Goal: Find specific page/section: Find specific page/section

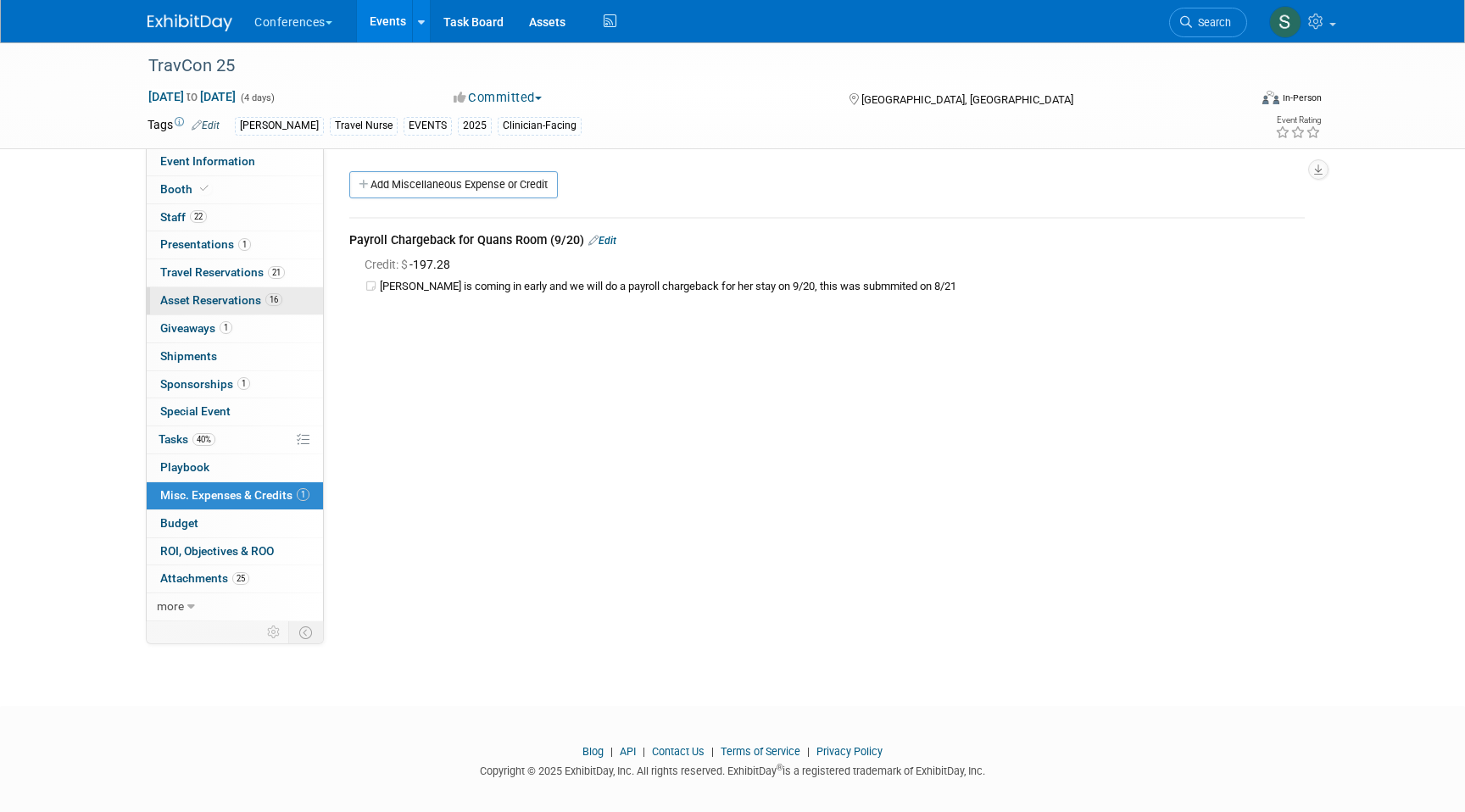
click at [266, 301] on span "16" at bounding box center [274, 299] width 17 height 13
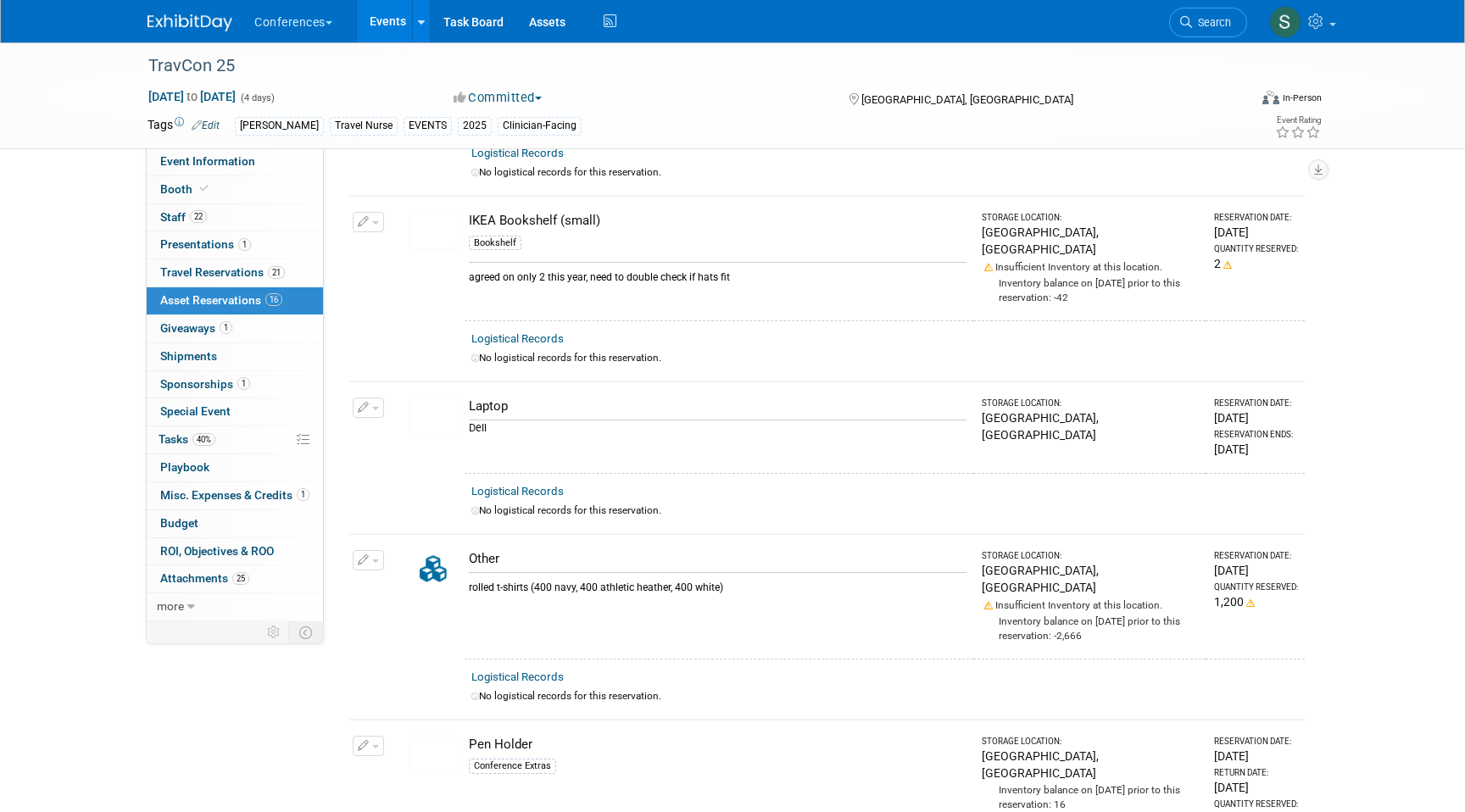
scroll to position [2352, 0]
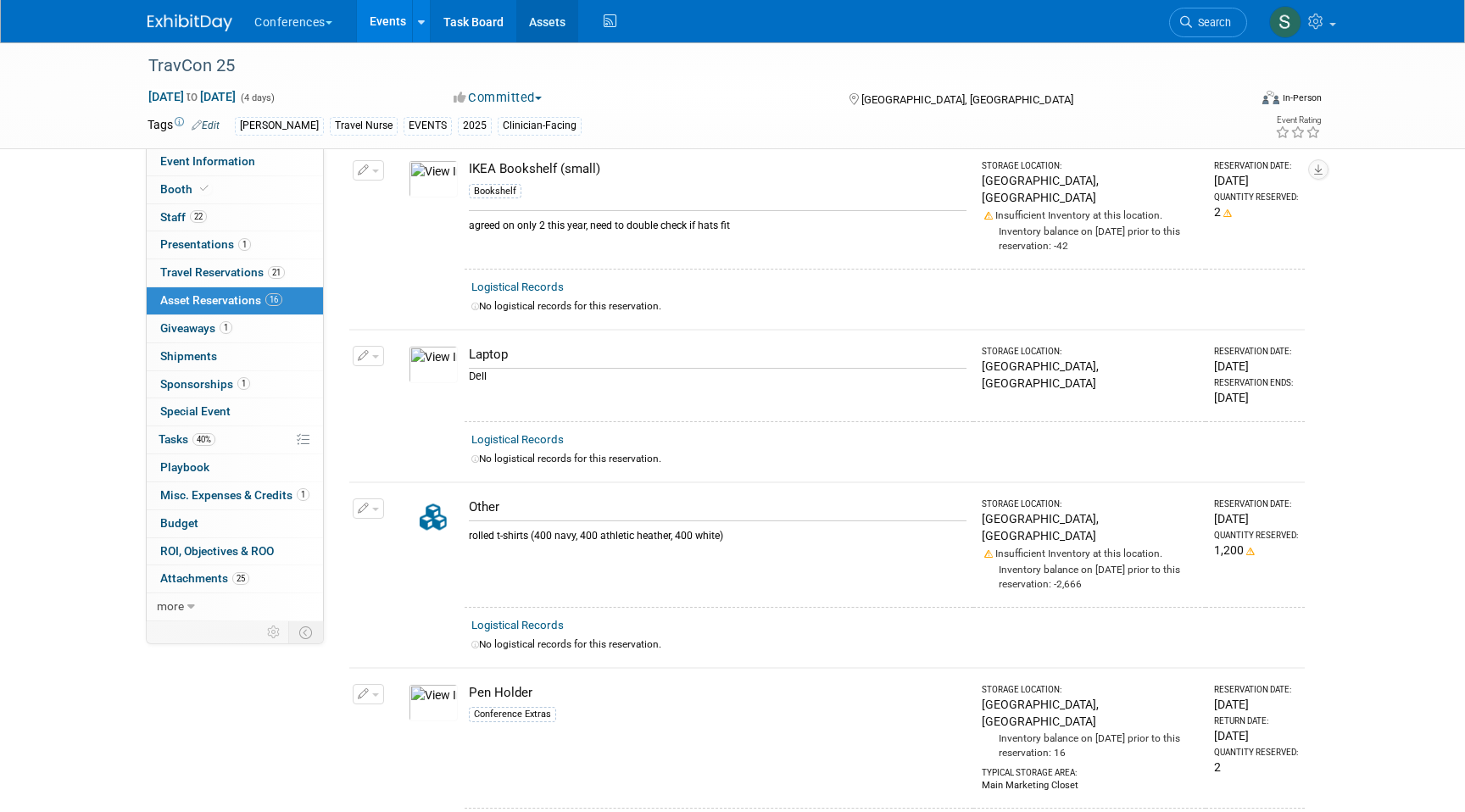
click at [562, 20] on link "Assets" at bounding box center [547, 21] width 62 height 42
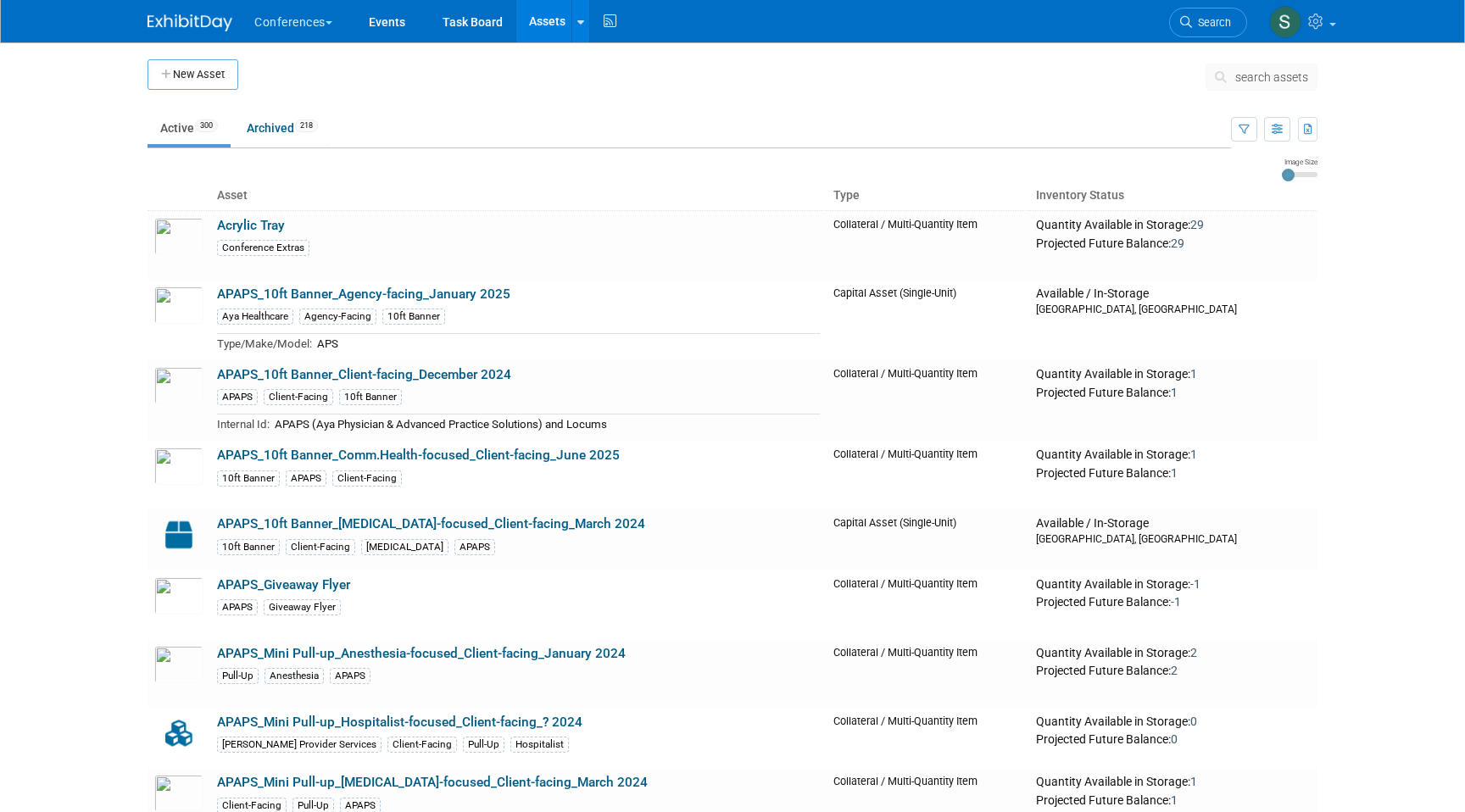
click at [1264, 83] on span "search assets" at bounding box center [1272, 77] width 73 height 14
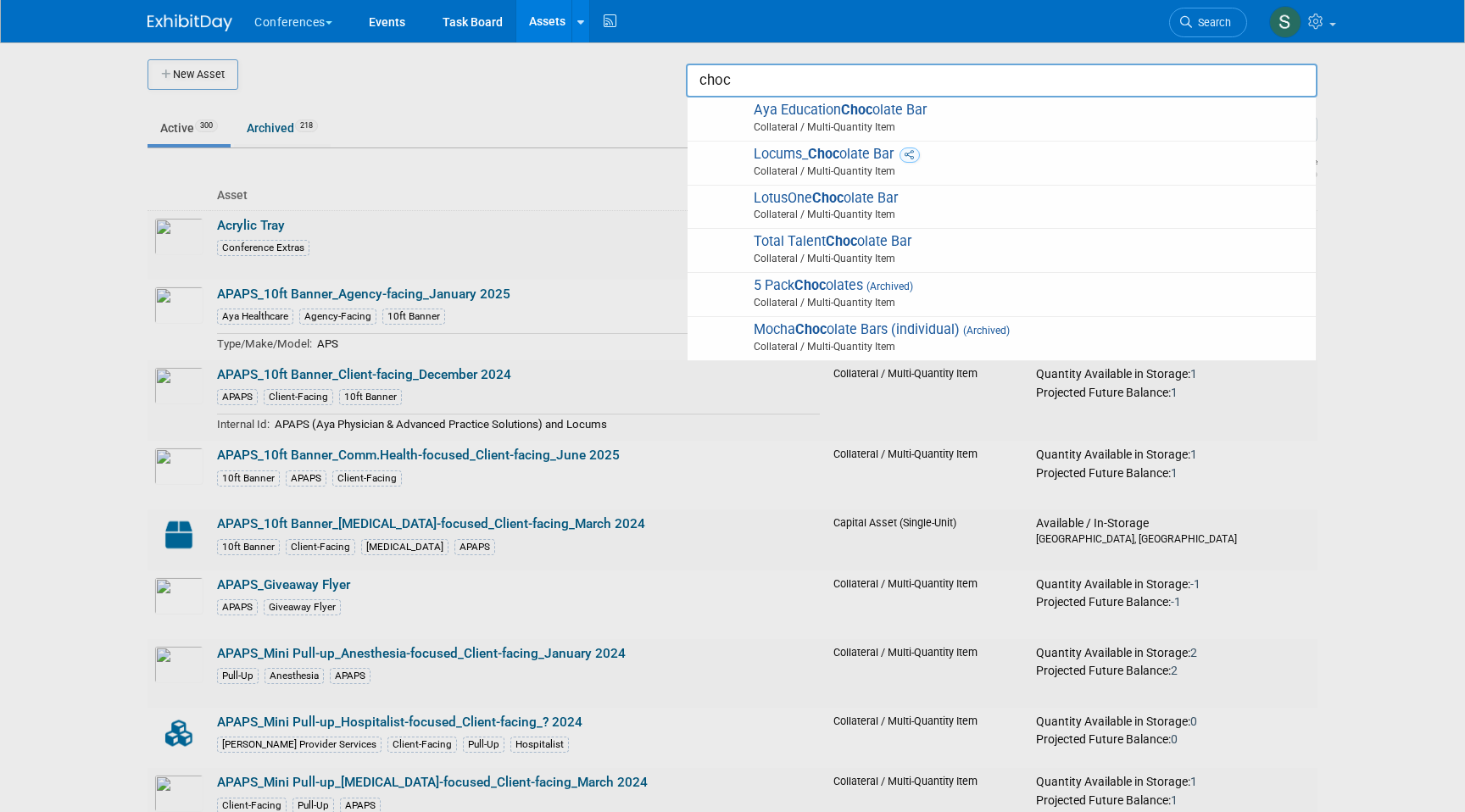
type input "choc"
click at [732, 95] on div at bounding box center [732, 406] width 0 height 812
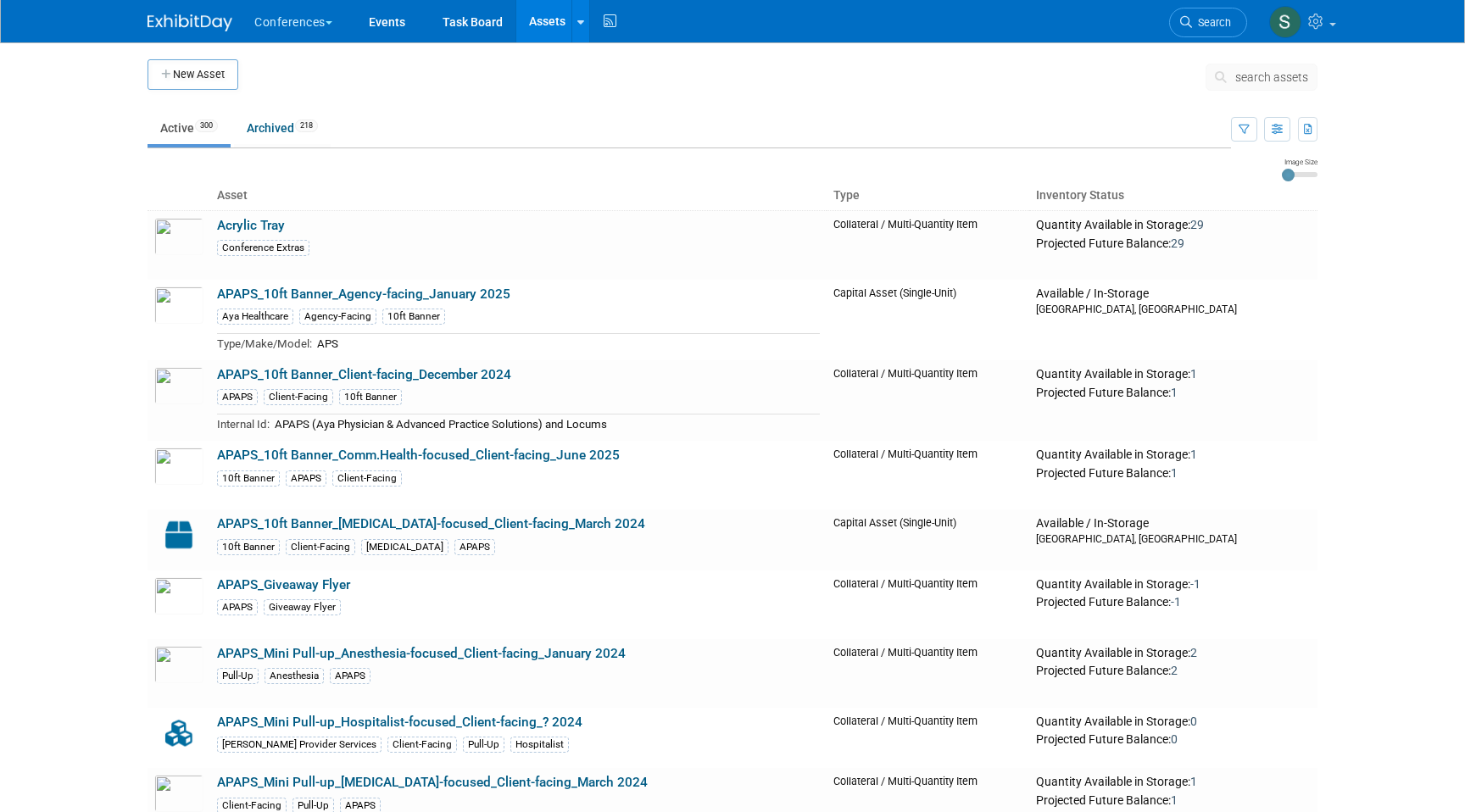
click at [1259, 78] on span "search assets" at bounding box center [1272, 77] width 73 height 14
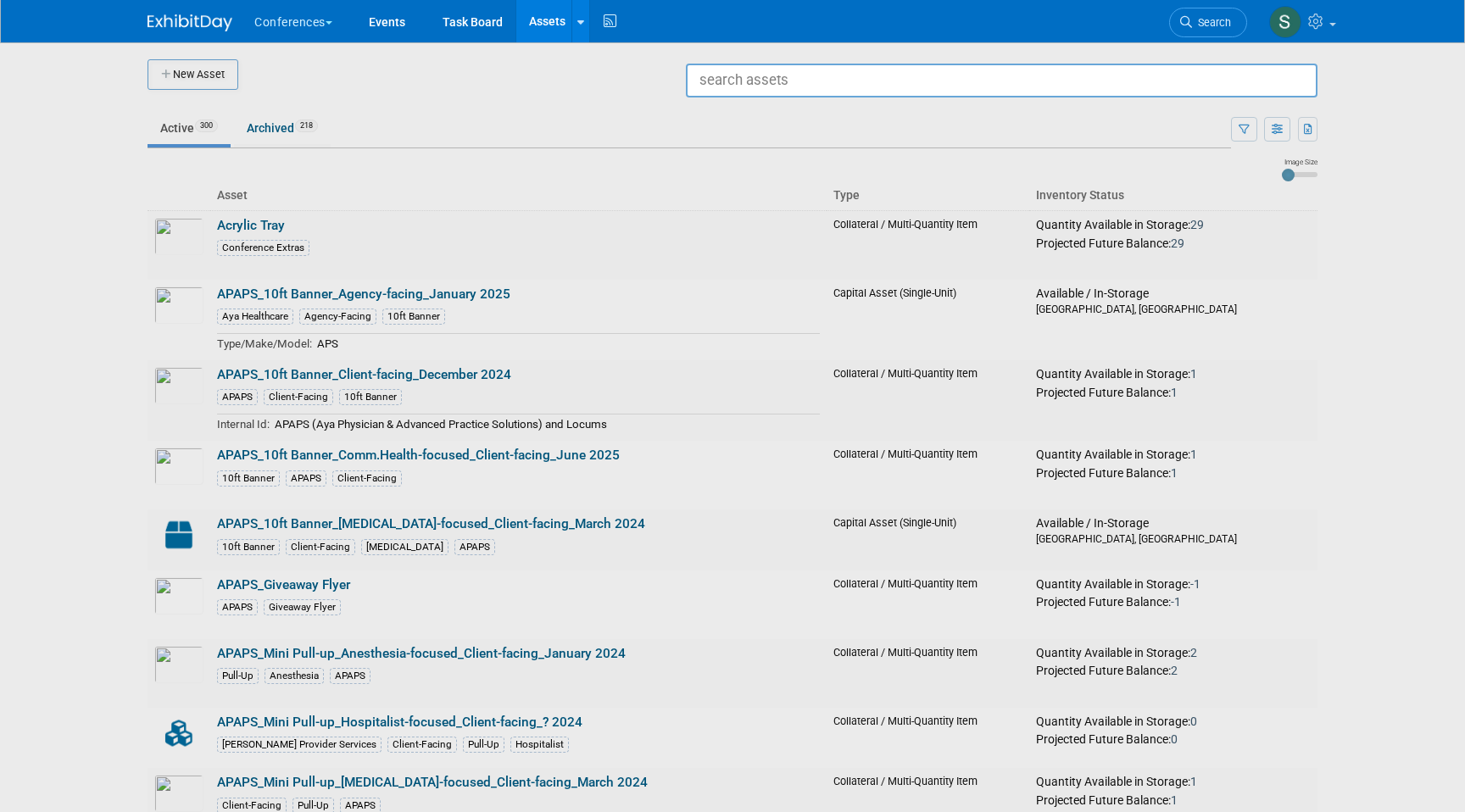
click at [732, 132] on div at bounding box center [732, 406] width 0 height 812
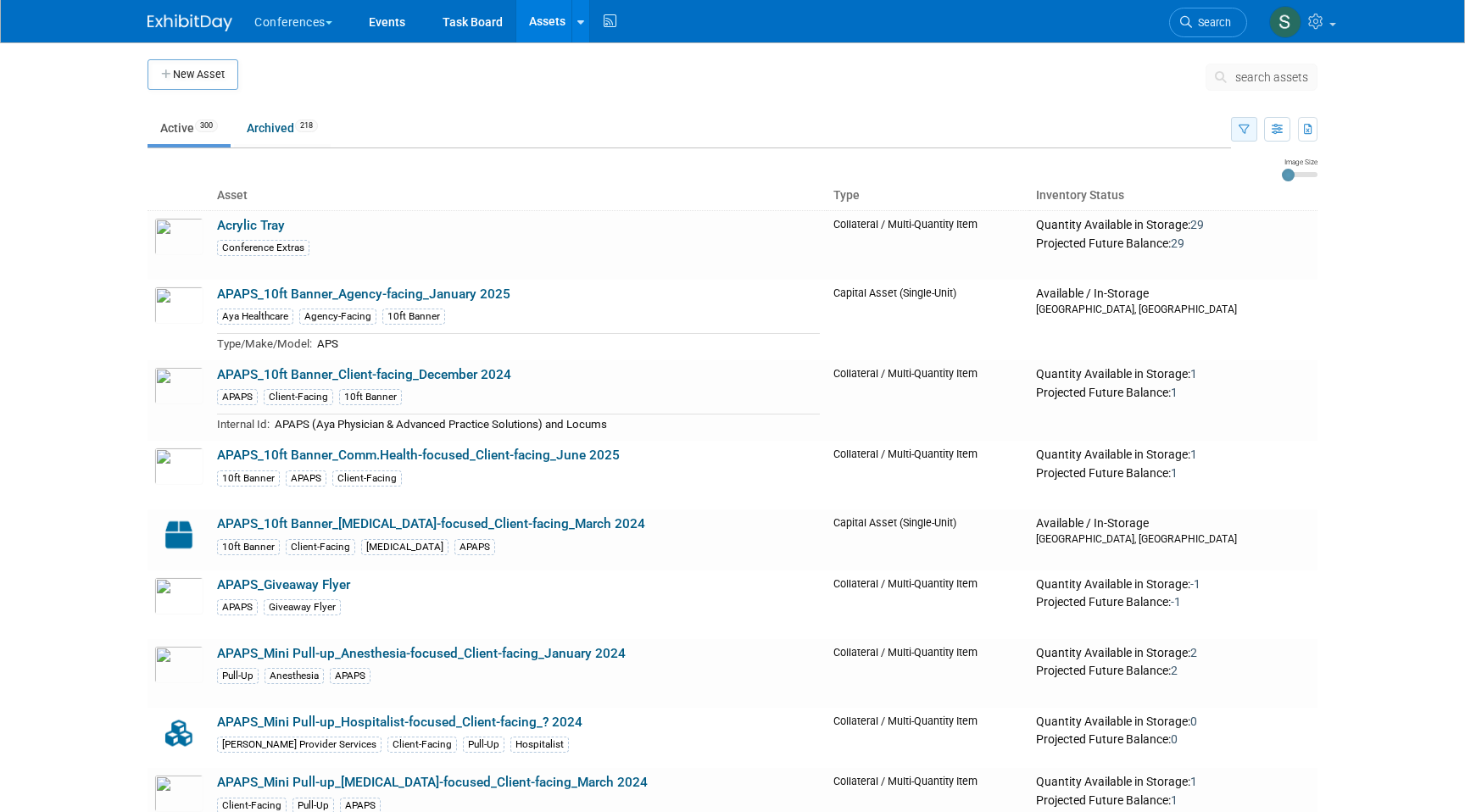
click at [1240, 130] on icon "button" at bounding box center [1244, 130] width 11 height 11
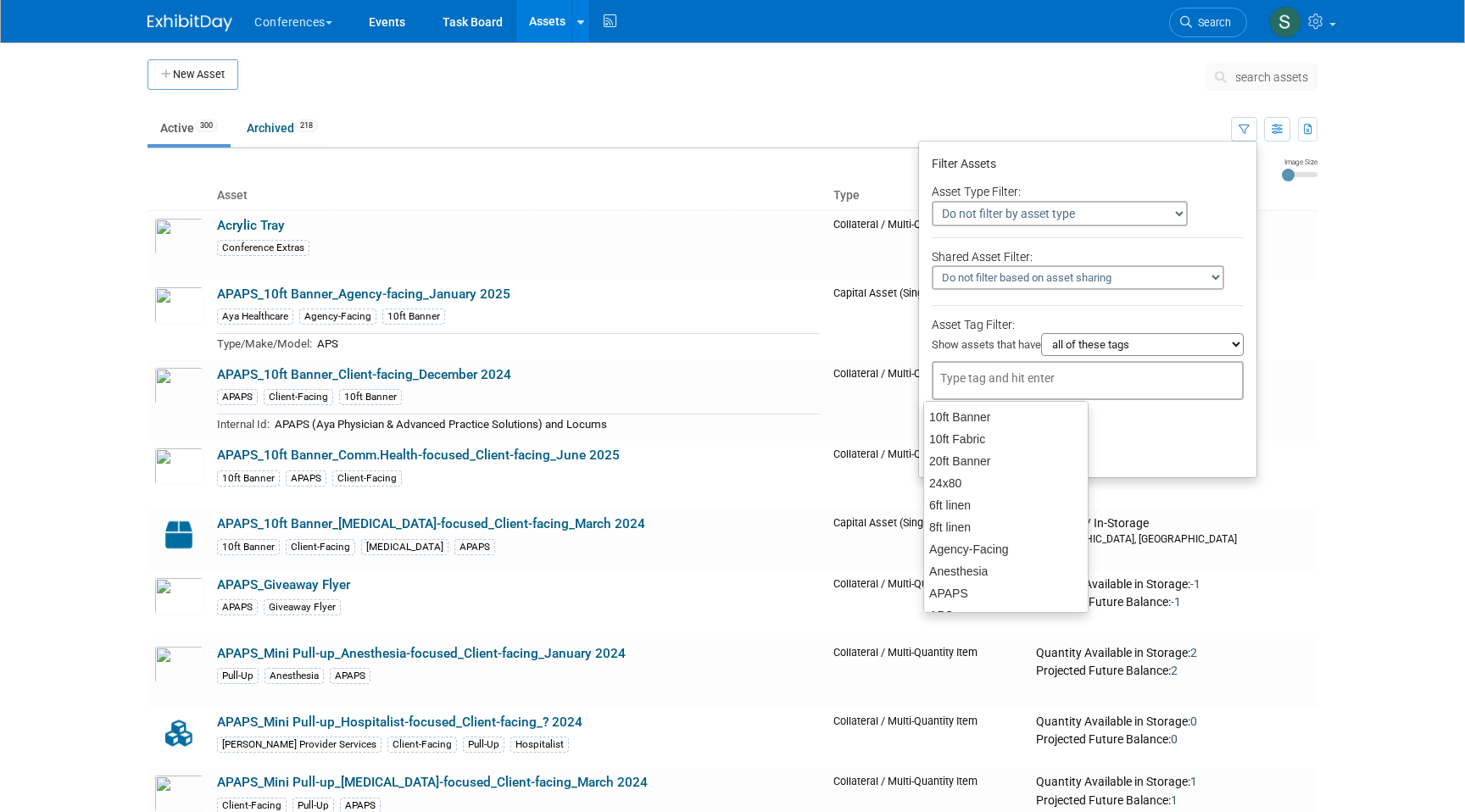
click at [979, 386] on input "text" at bounding box center [1009, 378] width 136 height 17
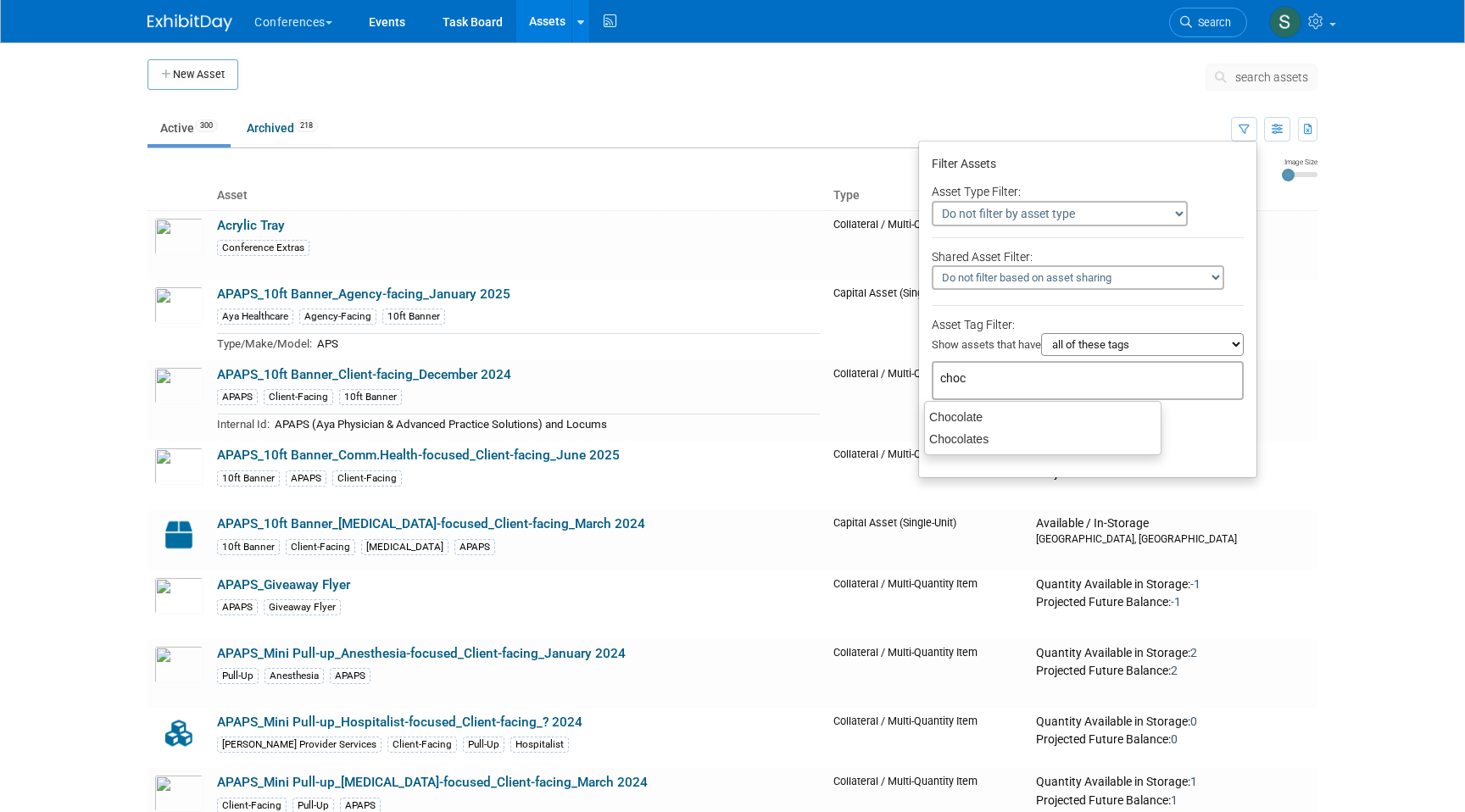
type input "choco"
click at [954, 420] on div "Chocolate" at bounding box center [1042, 417] width 237 height 24
type input "Chocolate"
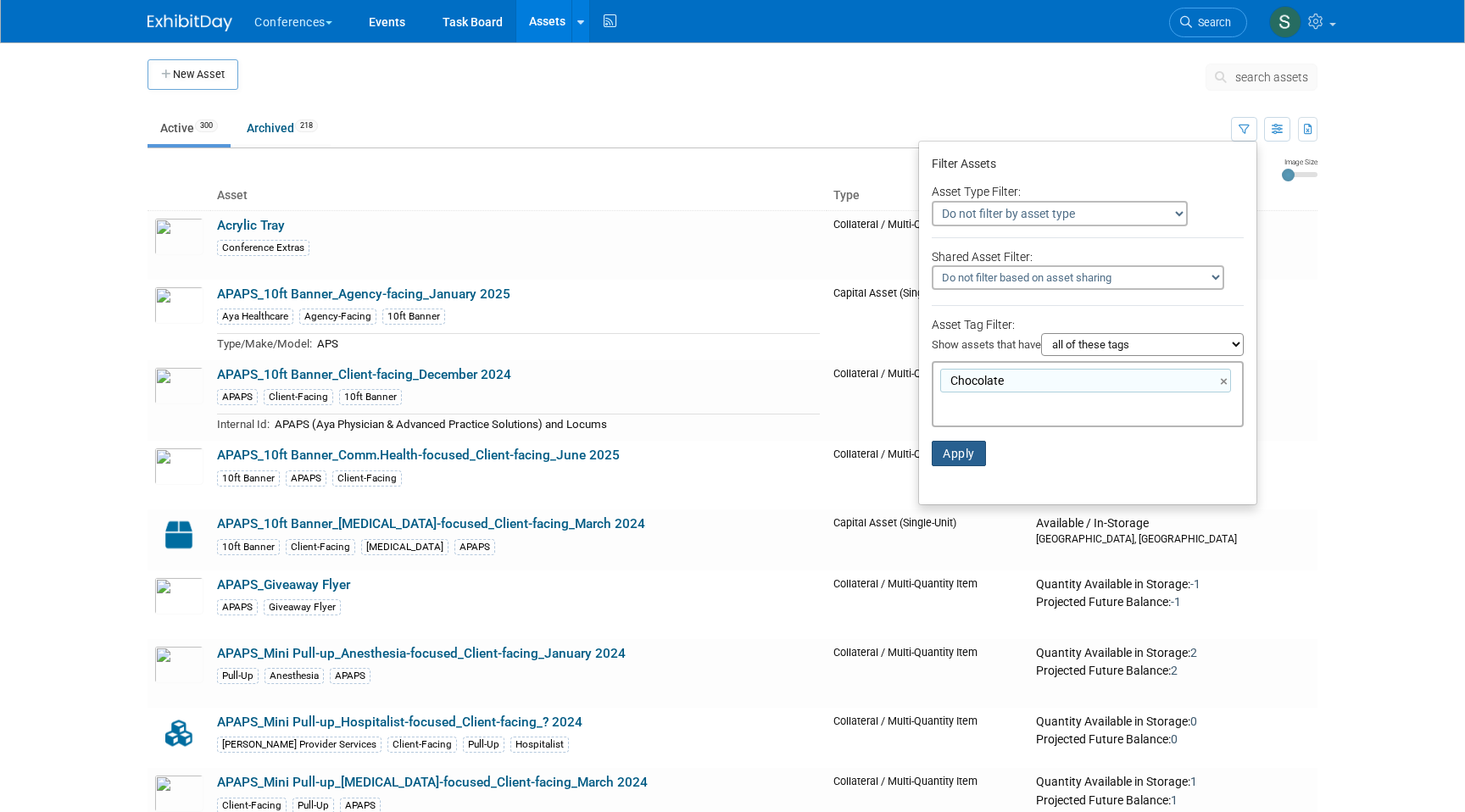
click at [956, 449] on button "Apply" at bounding box center [959, 454] width 54 height 25
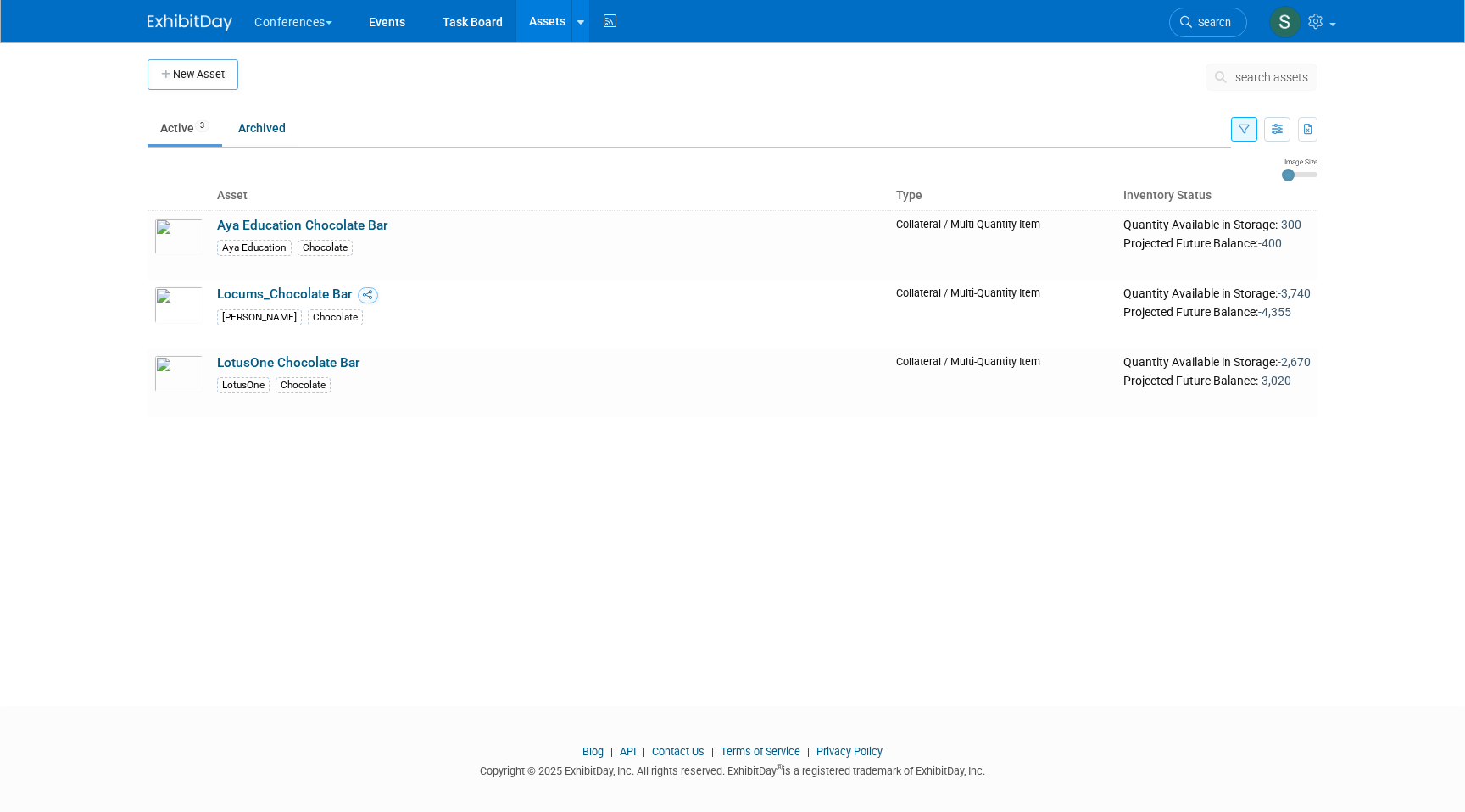
click at [1233, 129] on button "button" at bounding box center [1244, 129] width 26 height 25
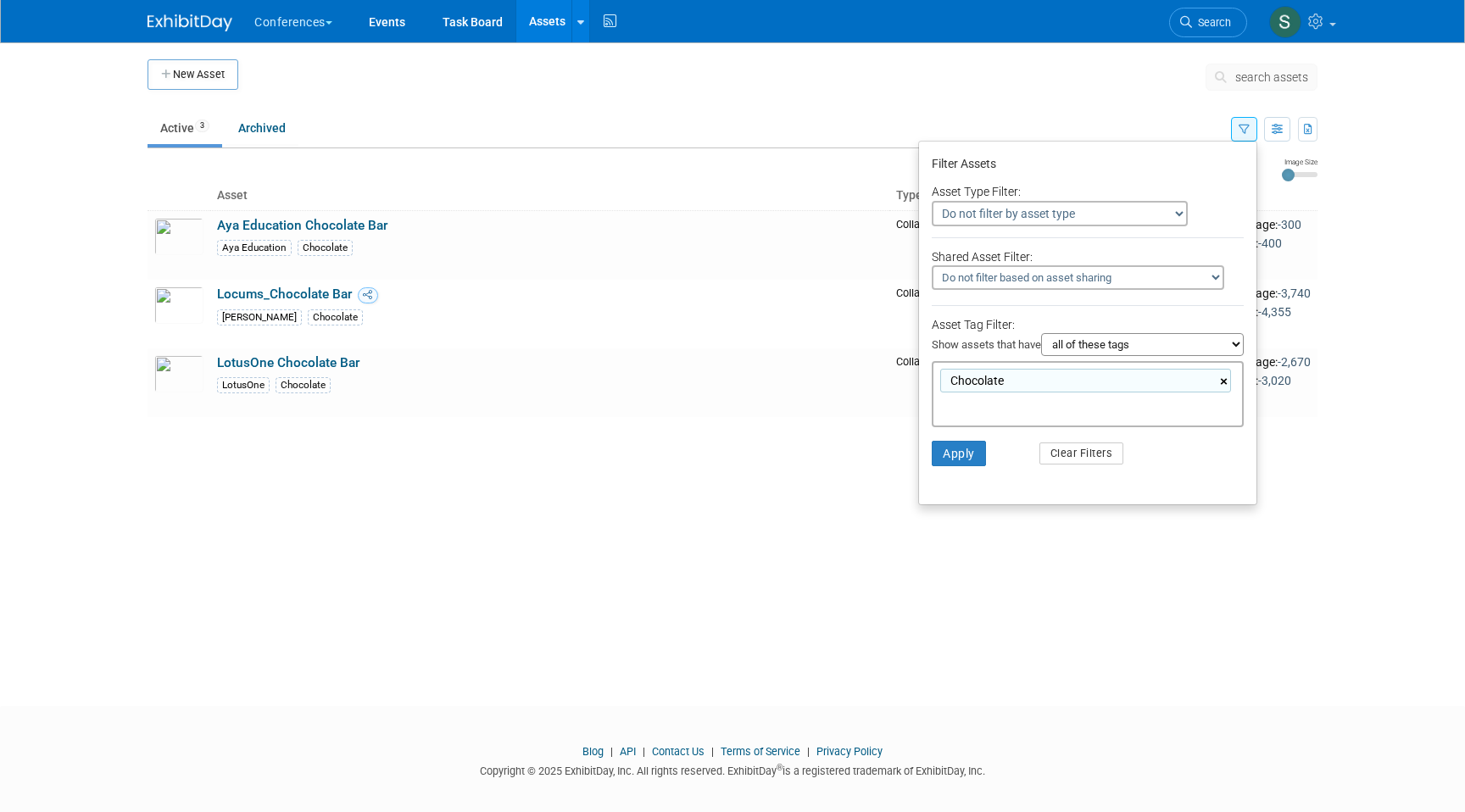
click at [1224, 384] on link "×" at bounding box center [1225, 381] width 11 height 20
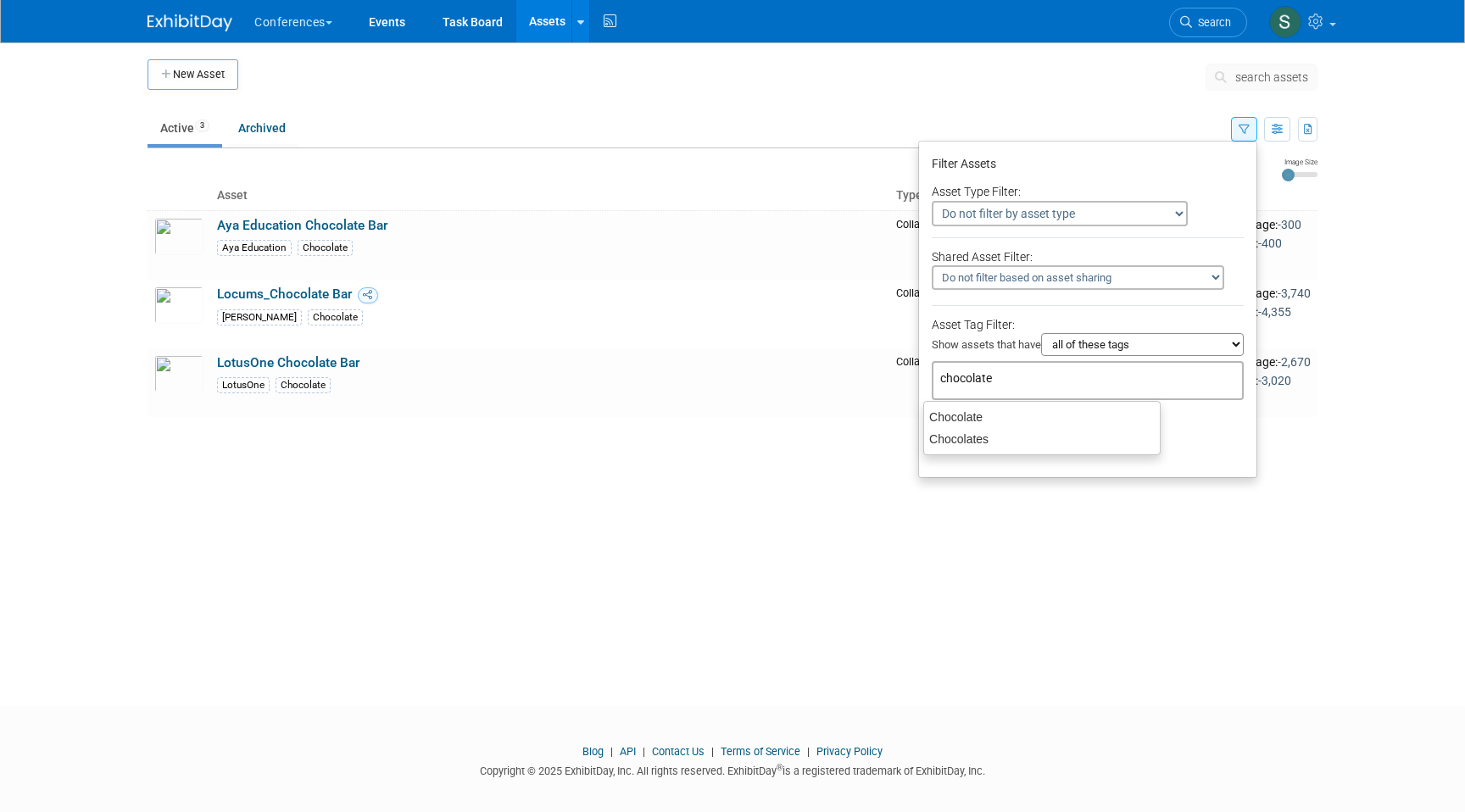
type input "chocolates"
click at [970, 421] on div "Chocolates" at bounding box center [1043, 417] width 237 height 24
type input "Chocolates"
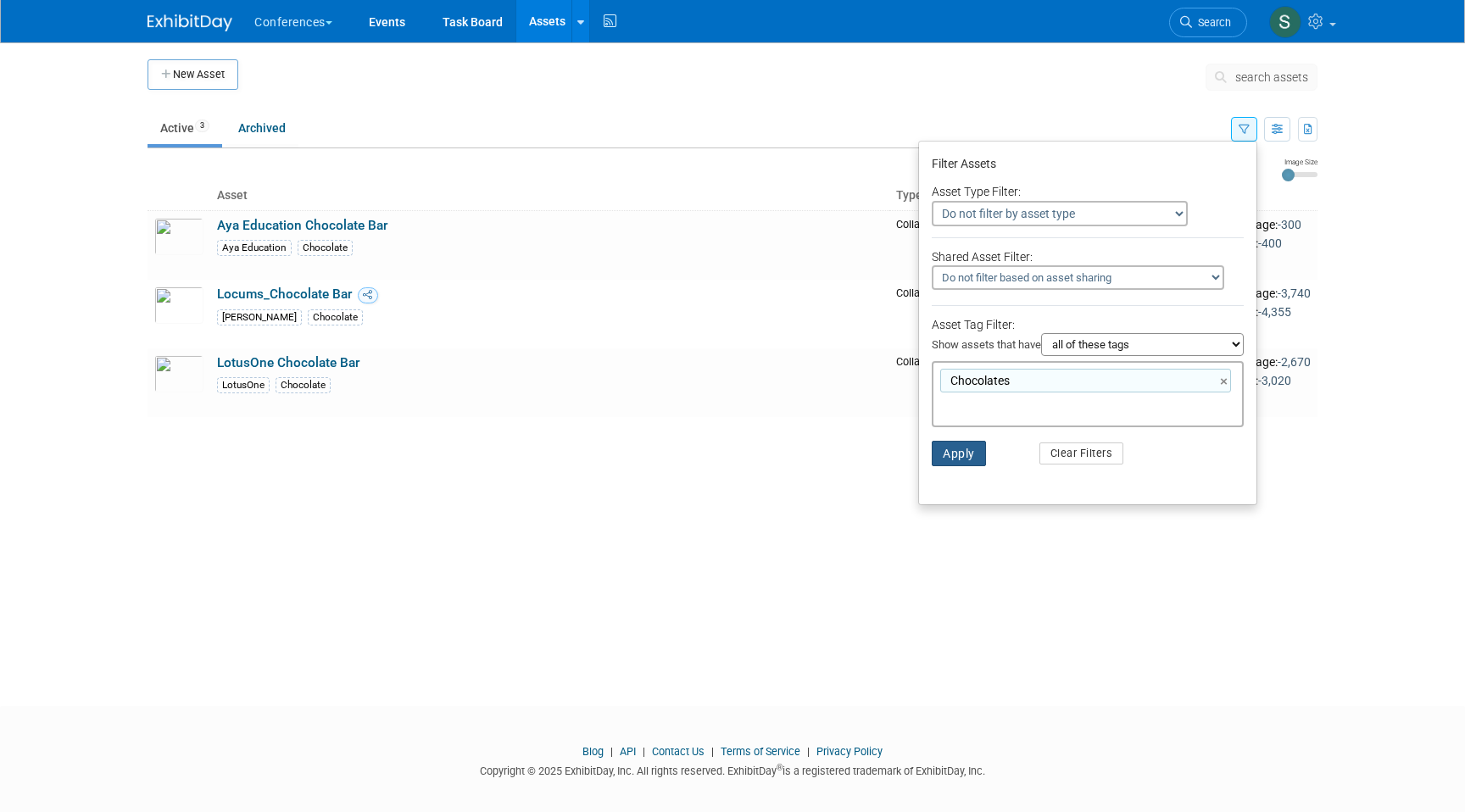
click at [960, 446] on button "Apply" at bounding box center [959, 454] width 54 height 25
